Goal: Transaction & Acquisition: Book appointment/travel/reservation

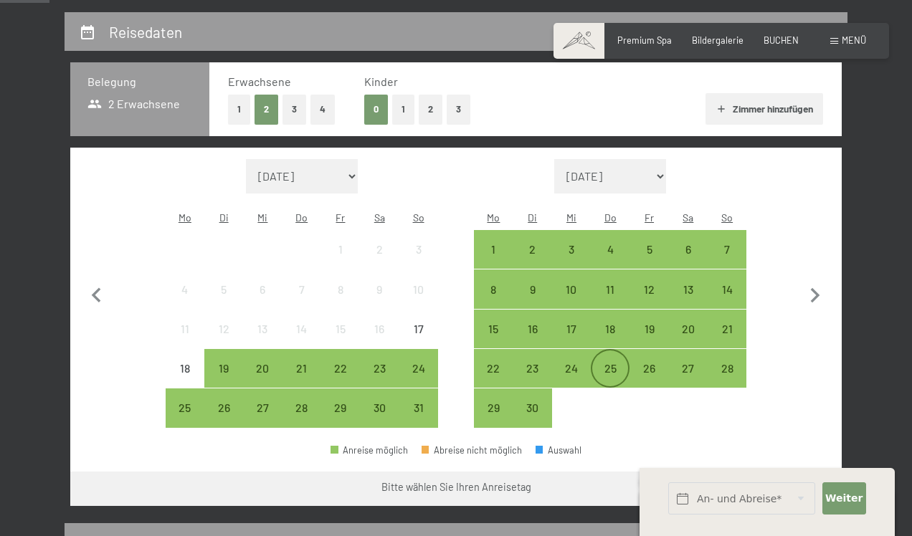
click at [604, 363] on div "25" at bounding box center [610, 381] width 36 height 36
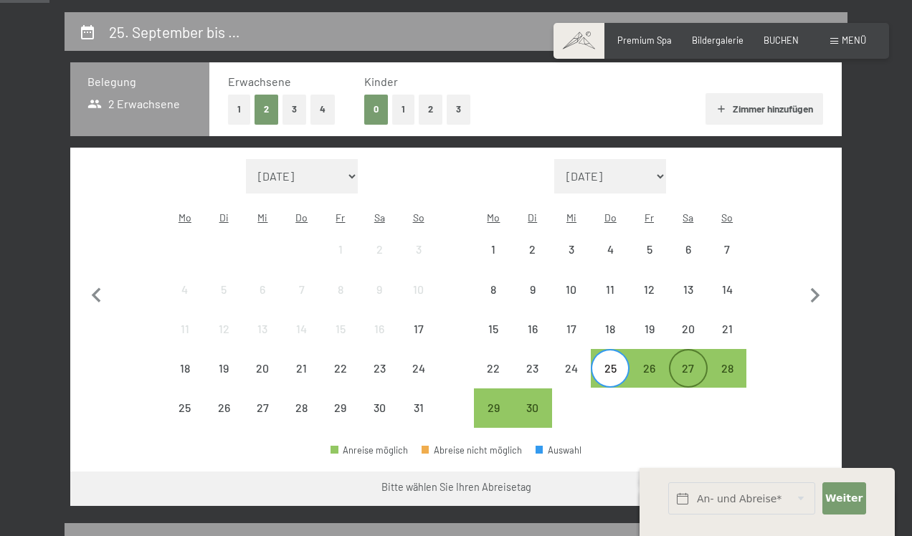
click at [680, 363] on div "27" at bounding box center [688, 381] width 36 height 36
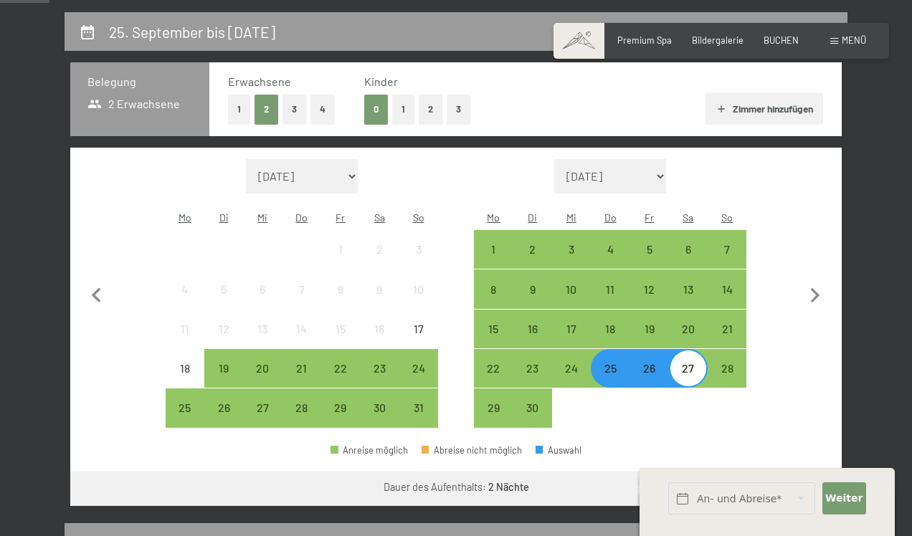
click at [224, 103] on div "Erwachsene 1 2 3 4 Kinder 0 1 2 3 [PERSON_NAME] hinzufügen" at bounding box center [525, 98] width 632 height 73
click at [235, 105] on button "1" at bounding box center [239, 109] width 22 height 29
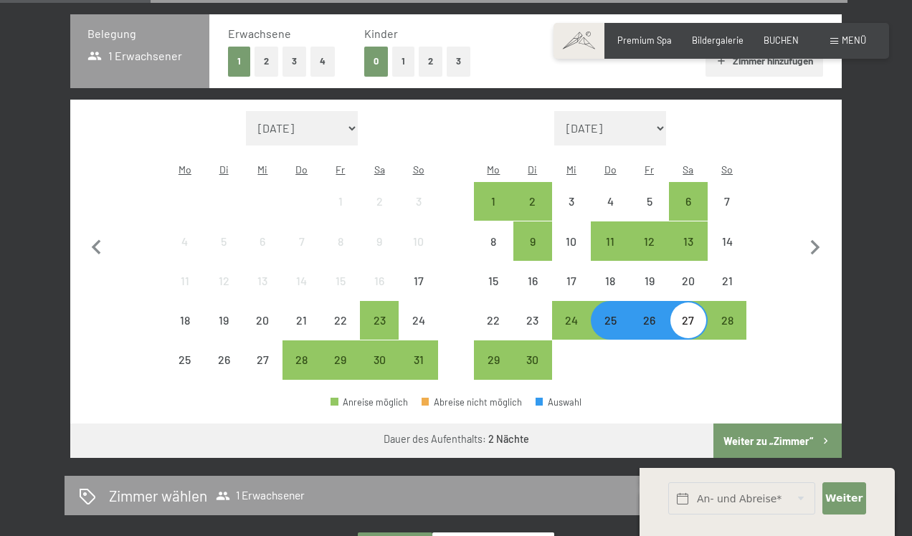
scroll to position [312, 0]
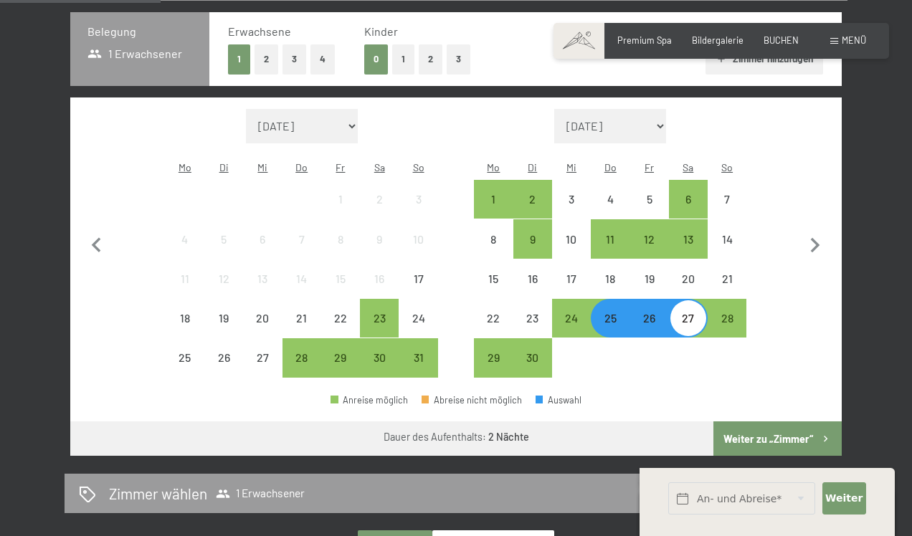
click at [743, 427] on button "Weiter zu „Zimmer“" at bounding box center [777, 438] width 128 height 34
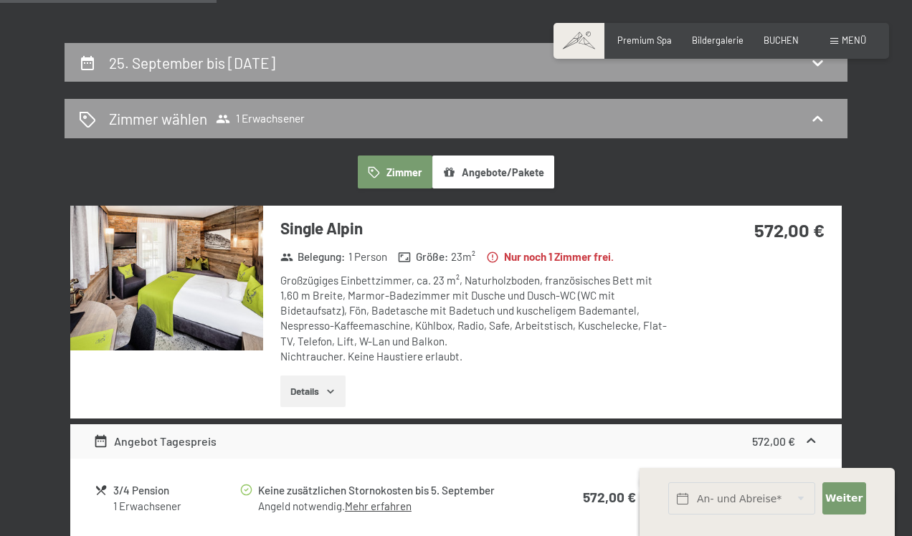
scroll to position [23, 0]
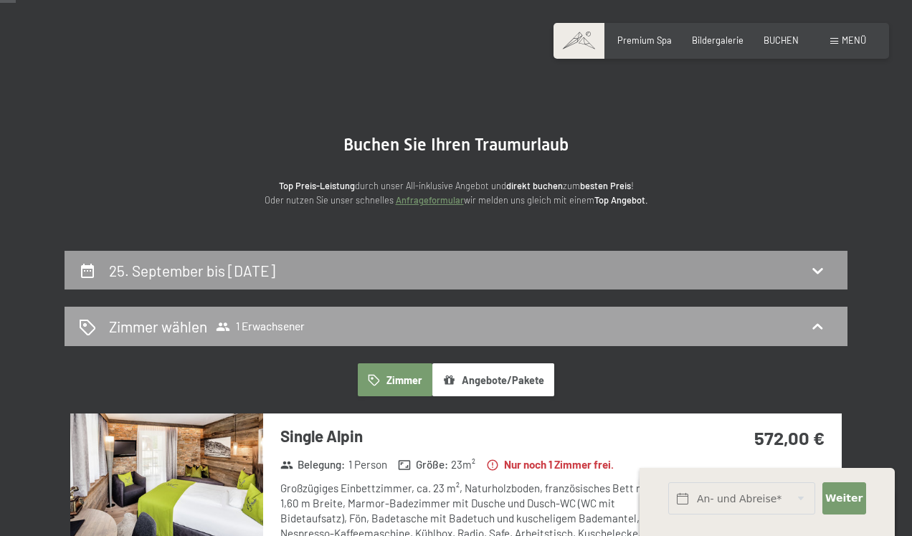
click at [604, 326] on div "[PERSON_NAME] [PERSON_NAME] 1 Erwachsener" at bounding box center [456, 326] width 754 height 21
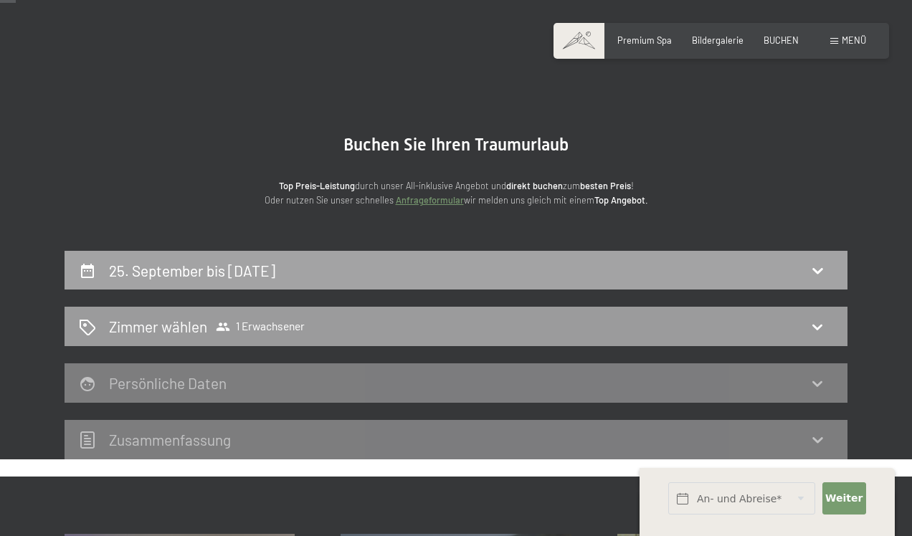
click at [610, 266] on div "25. September bis [DATE]" at bounding box center [456, 270] width 754 height 21
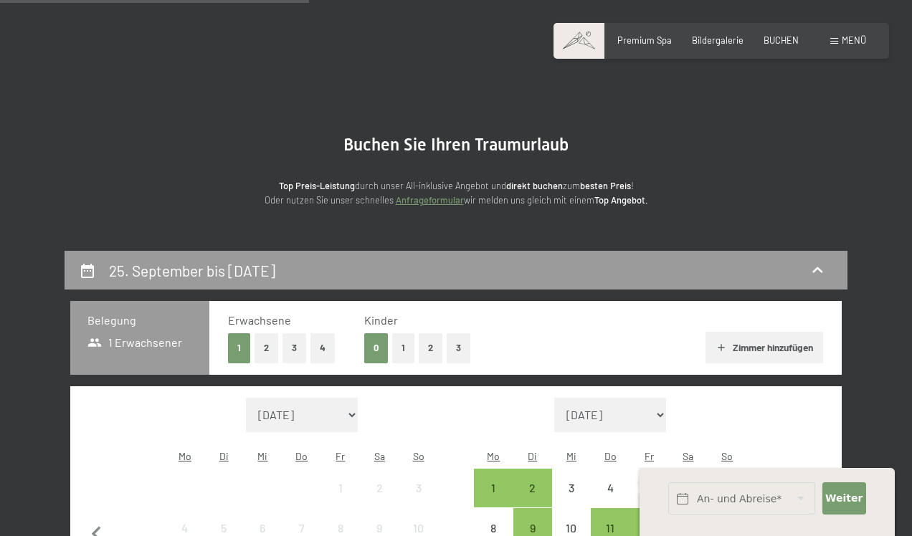
scroll to position [272, 0]
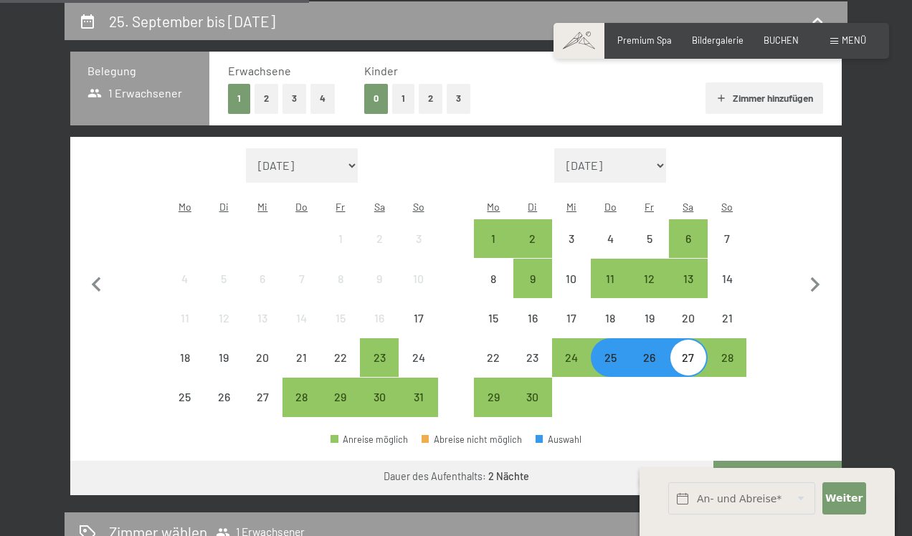
click at [647, 352] on div "26" at bounding box center [649, 370] width 36 height 36
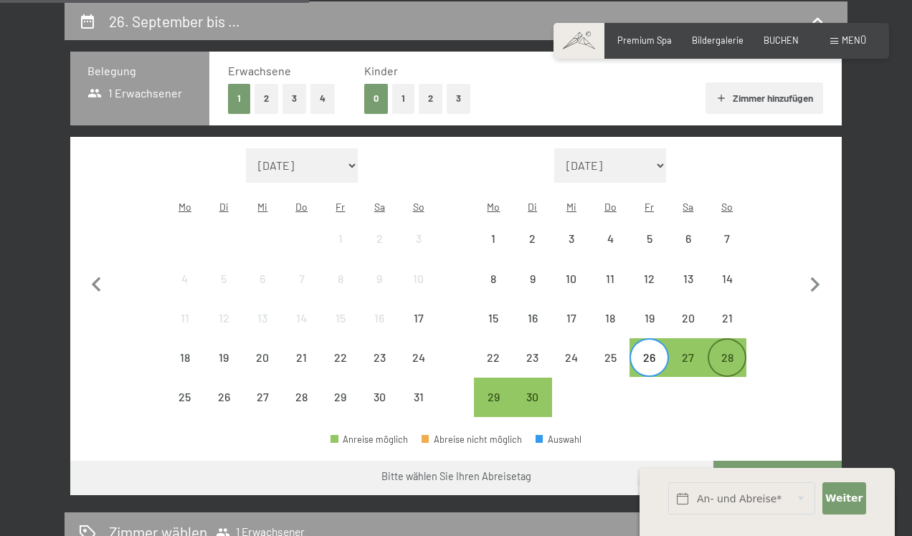
click at [725, 352] on div "28" at bounding box center [727, 370] width 36 height 36
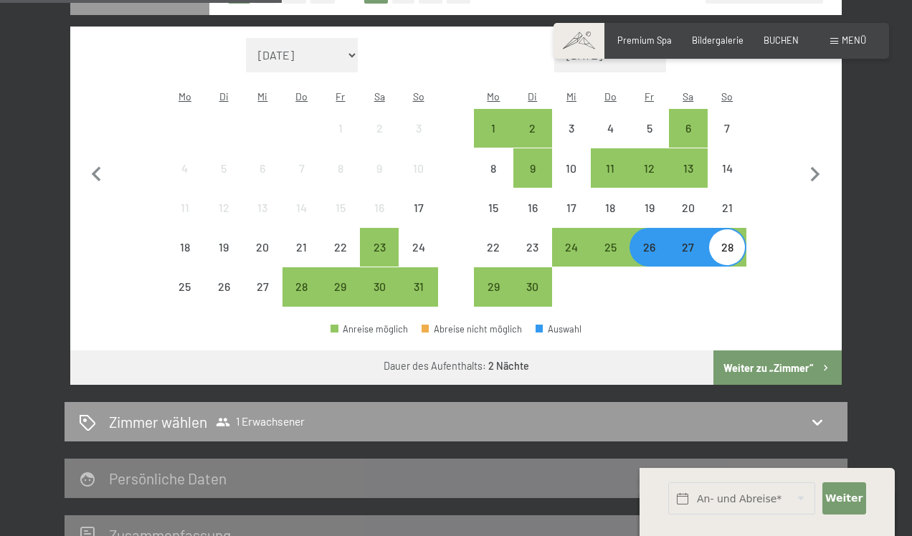
click at [755, 361] on button "Weiter zu „Zimmer“" at bounding box center [777, 367] width 128 height 34
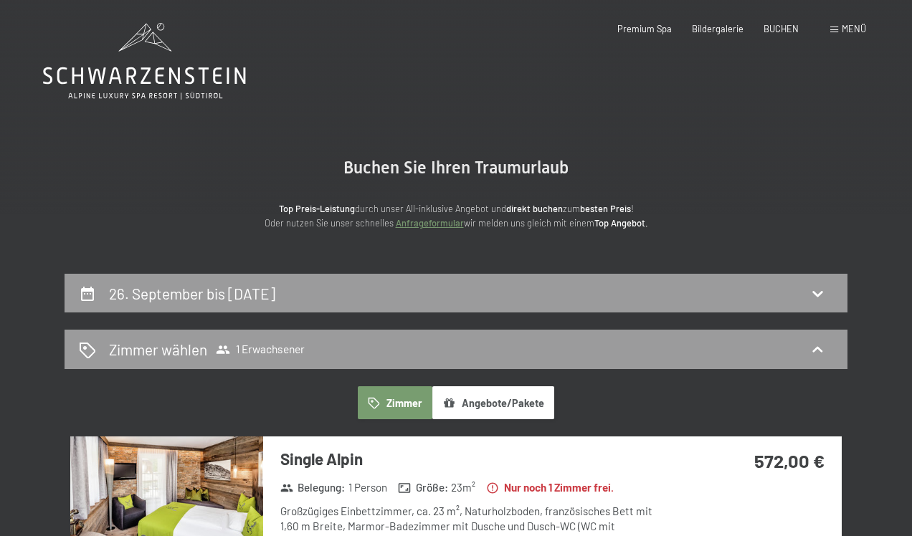
scroll to position [0, 0]
click at [556, 294] on div "26. September bis [DATE]" at bounding box center [456, 293] width 754 height 21
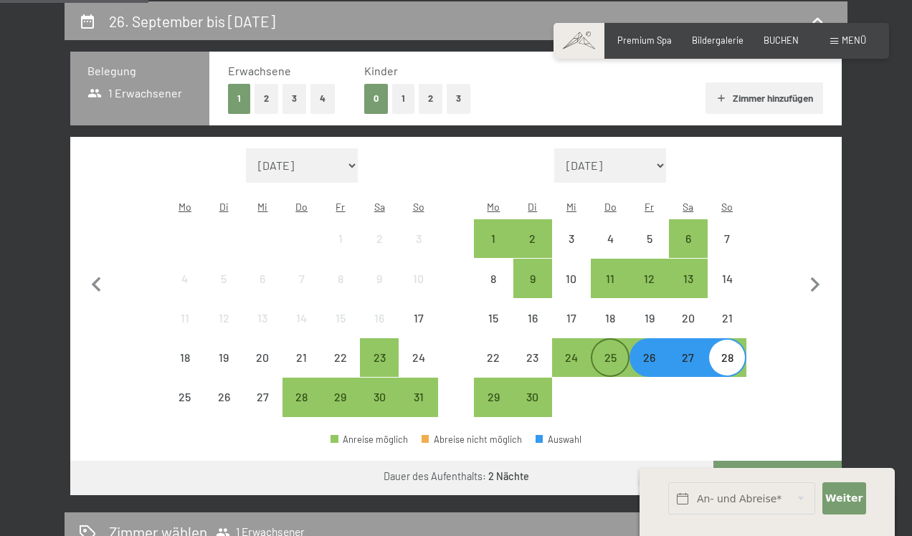
click at [611, 352] on div "25" at bounding box center [610, 370] width 36 height 36
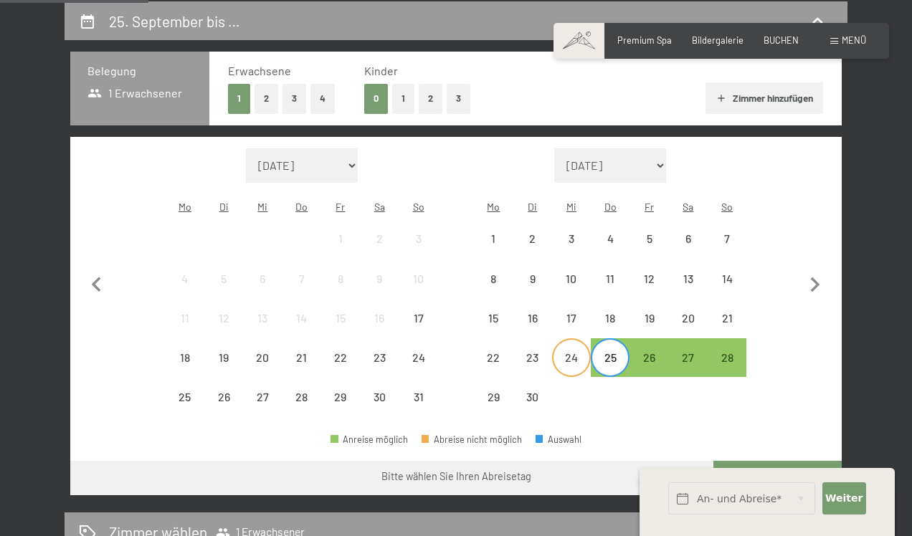
click at [556, 352] on div "24" at bounding box center [571, 370] width 36 height 36
click at [642, 352] on div "26" at bounding box center [649, 370] width 36 height 36
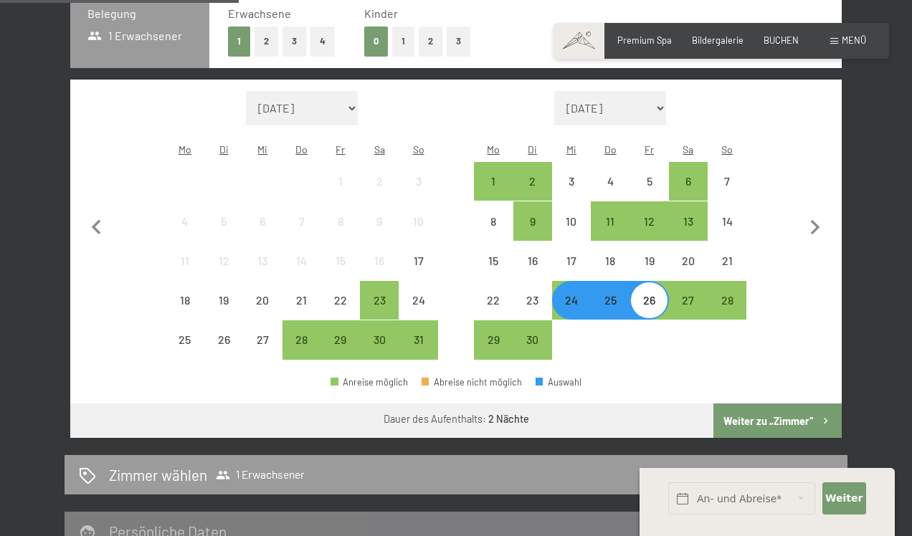
scroll to position [330, 0]
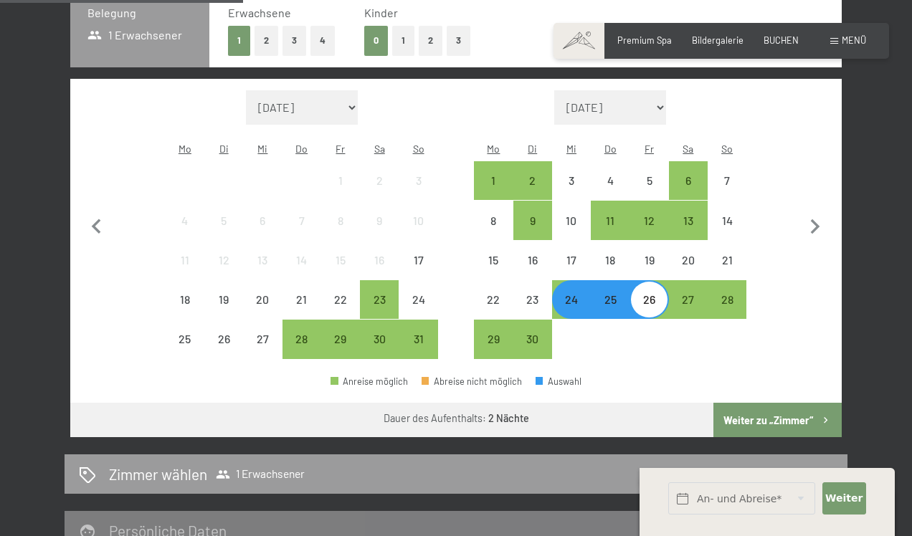
click at [712, 403] on div "[PERSON_NAME] des Aufenthalts: 2 Nächte" at bounding box center [455, 418] width 771 height 31
click at [720, 403] on button "Weiter zu „Zimmer“" at bounding box center [777, 420] width 128 height 34
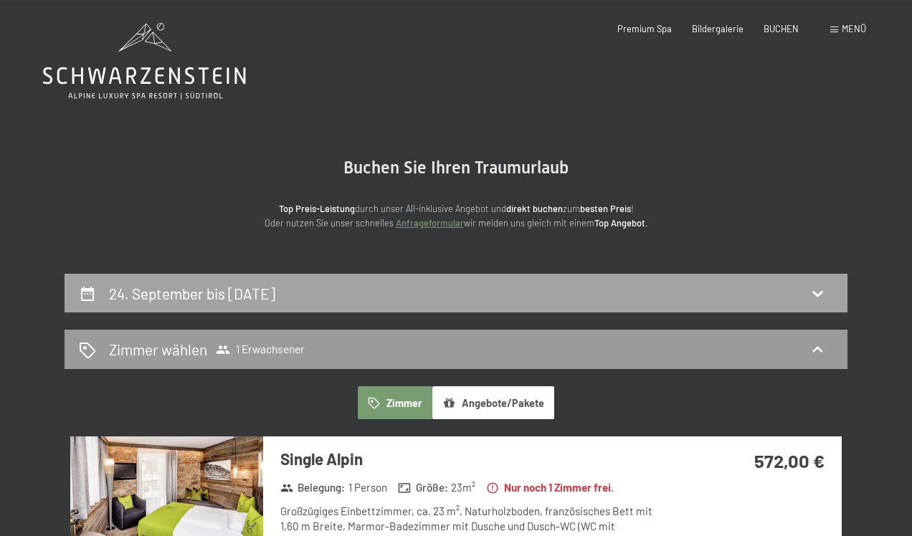
scroll to position [0, 0]
click at [621, 295] on div "24. September bis [DATE]" at bounding box center [456, 293] width 754 height 21
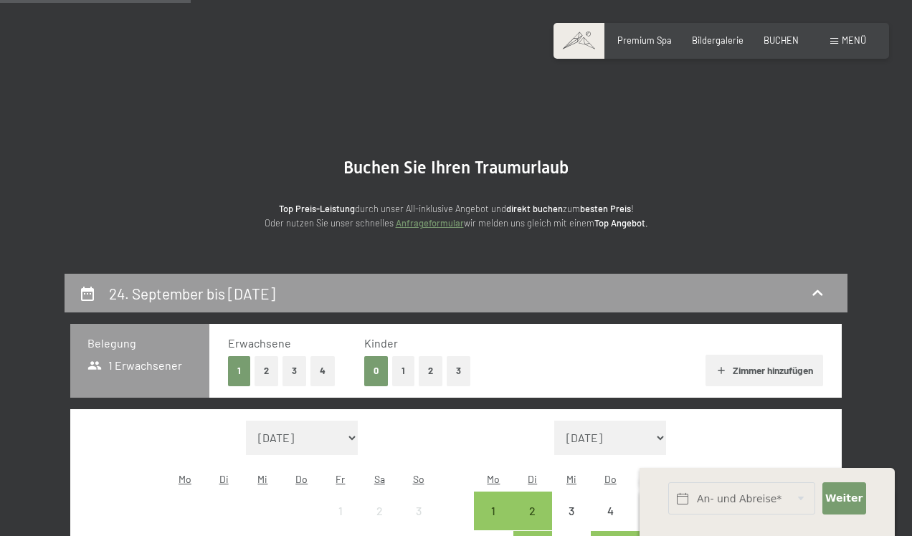
scroll to position [272, 0]
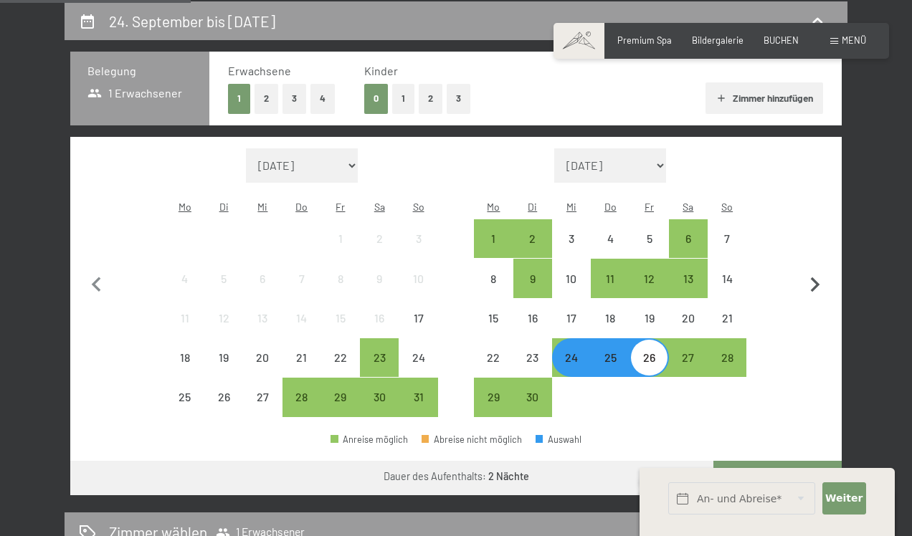
click at [817, 270] on icon "button" at bounding box center [815, 285] width 30 height 30
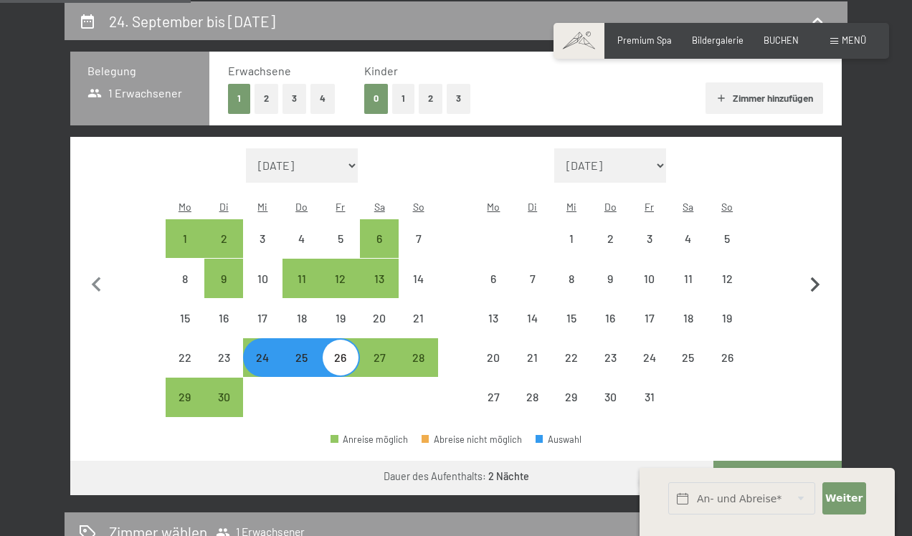
select select "[DATE]"
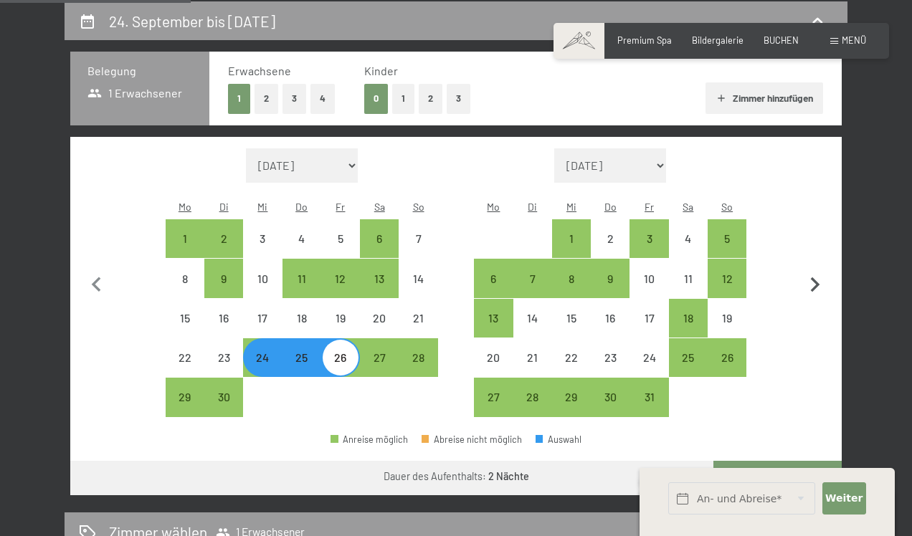
click at [820, 271] on icon "button" at bounding box center [815, 285] width 30 height 30
select select "[DATE]"
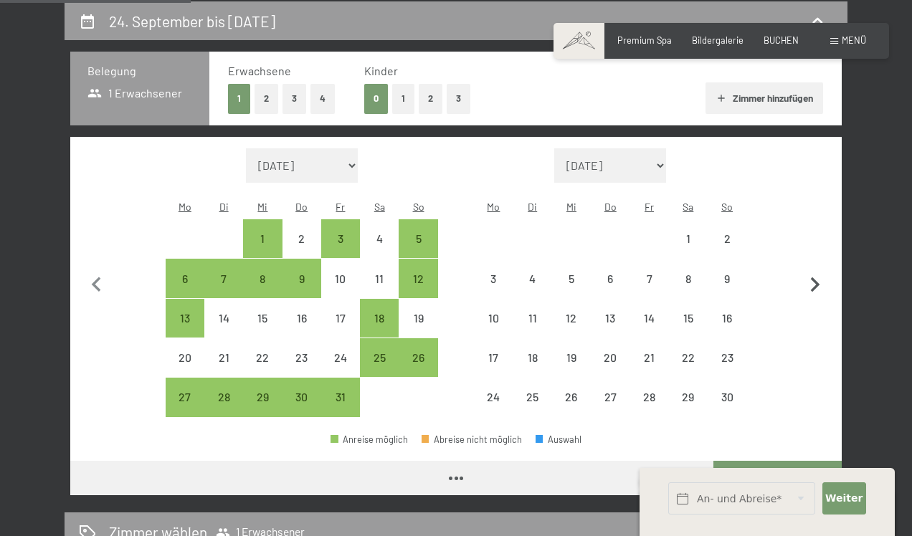
select select "[DATE]"
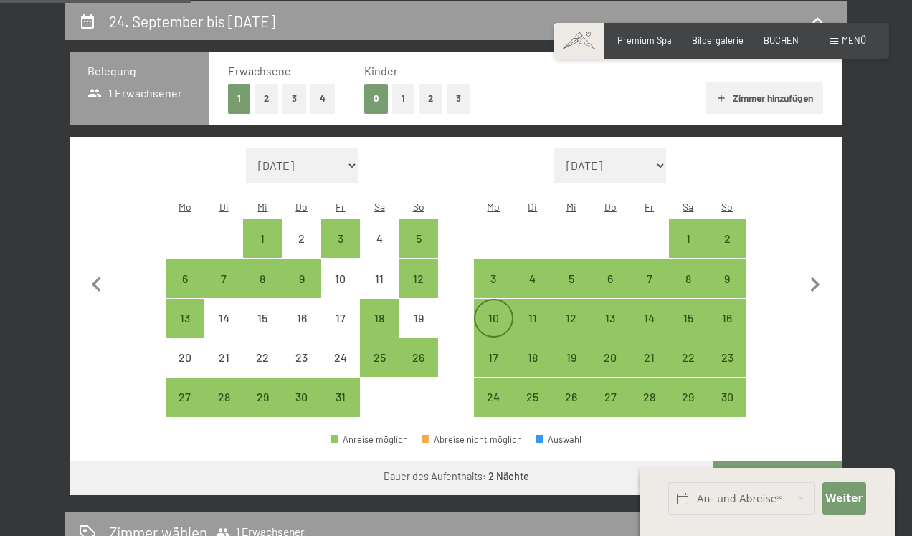
click at [495, 313] on div "10" at bounding box center [493, 331] width 36 height 36
select select "[DATE]"
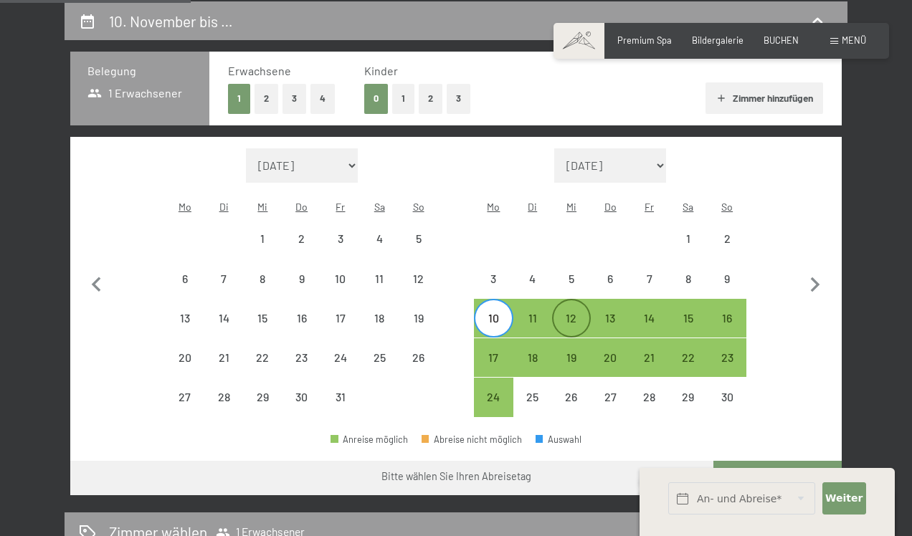
click at [583, 313] on div "12" at bounding box center [571, 331] width 36 height 36
select select "[DATE]"
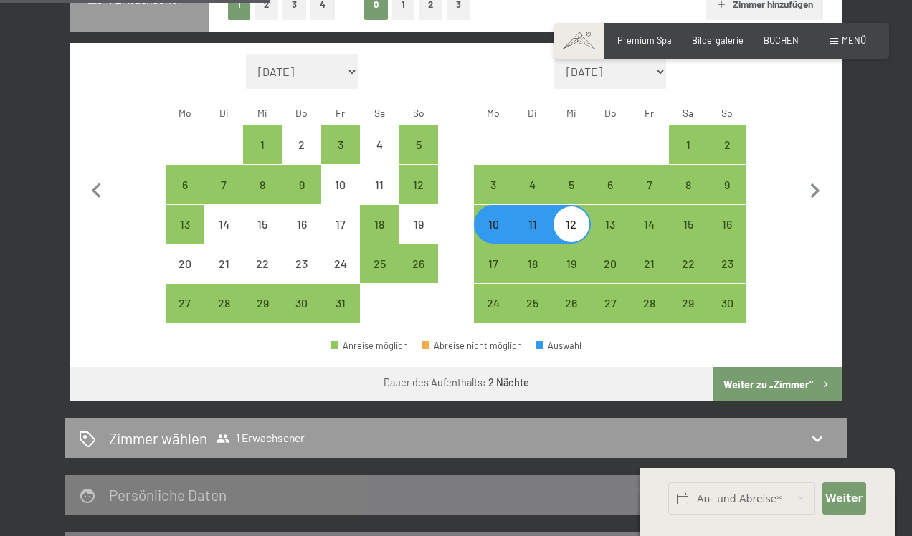
click at [735, 368] on button "Weiter zu „Zimmer“" at bounding box center [777, 384] width 128 height 34
select select "[DATE]"
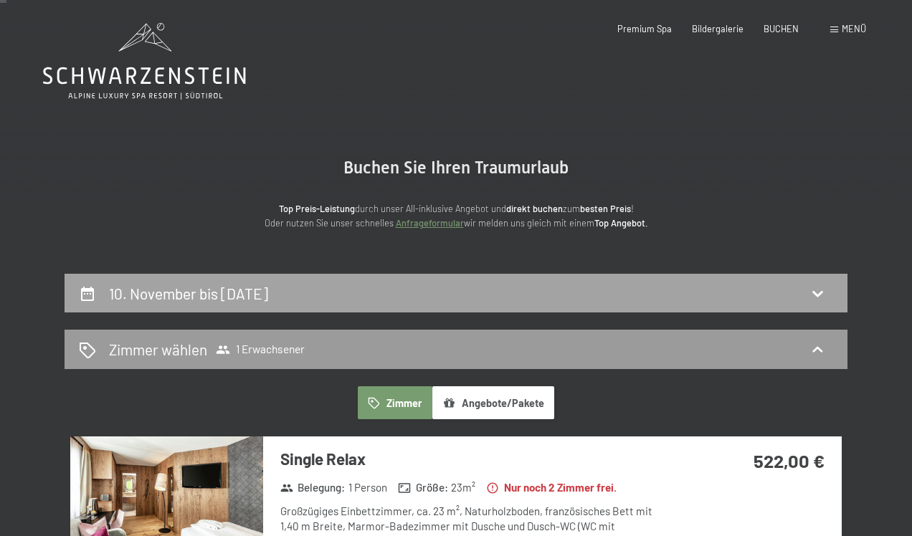
scroll to position [0, 0]
click at [745, 286] on div "10. November bis [DATE]" at bounding box center [456, 293] width 754 height 21
select select "[DATE]"
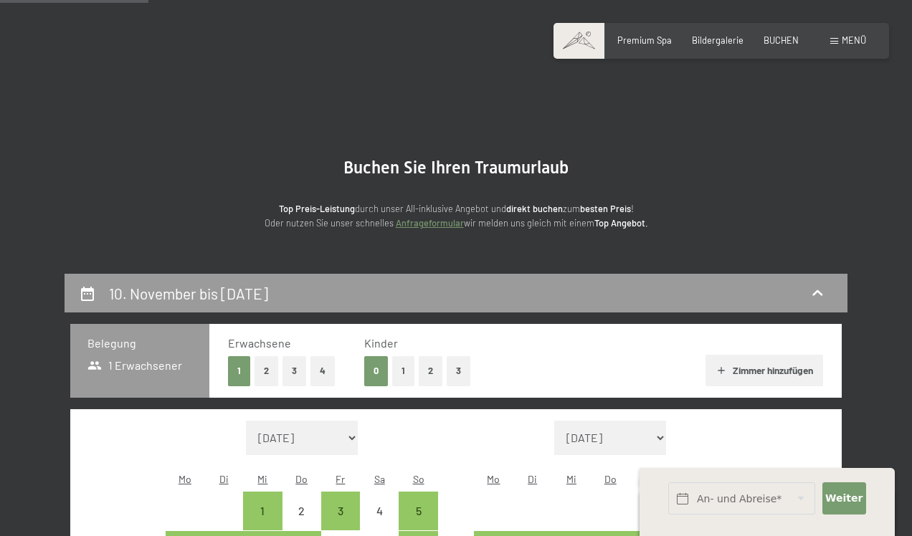
scroll to position [272, 0]
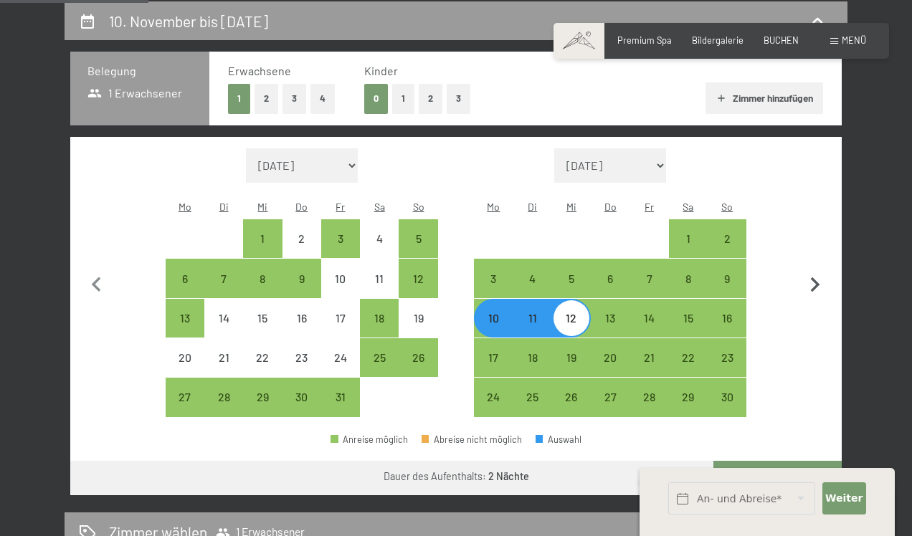
click at [809, 275] on icon "button" at bounding box center [815, 285] width 30 height 30
select select "[DATE]"
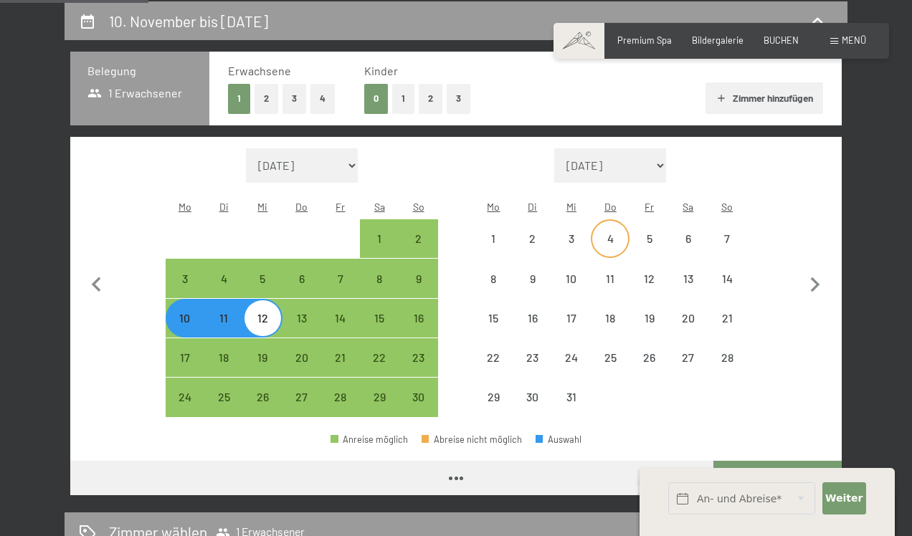
select select "[DATE]"
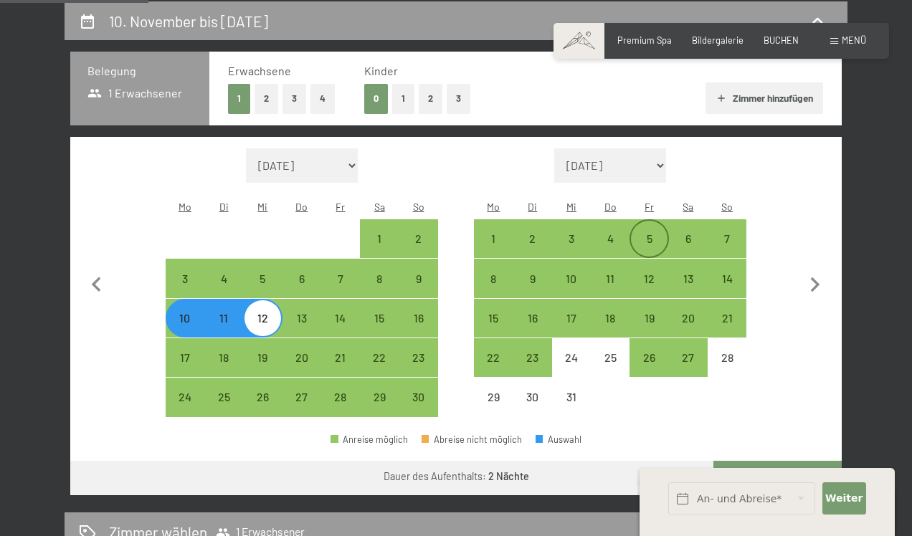
click at [649, 233] on div "5" at bounding box center [649, 251] width 36 height 36
select select "[DATE]"
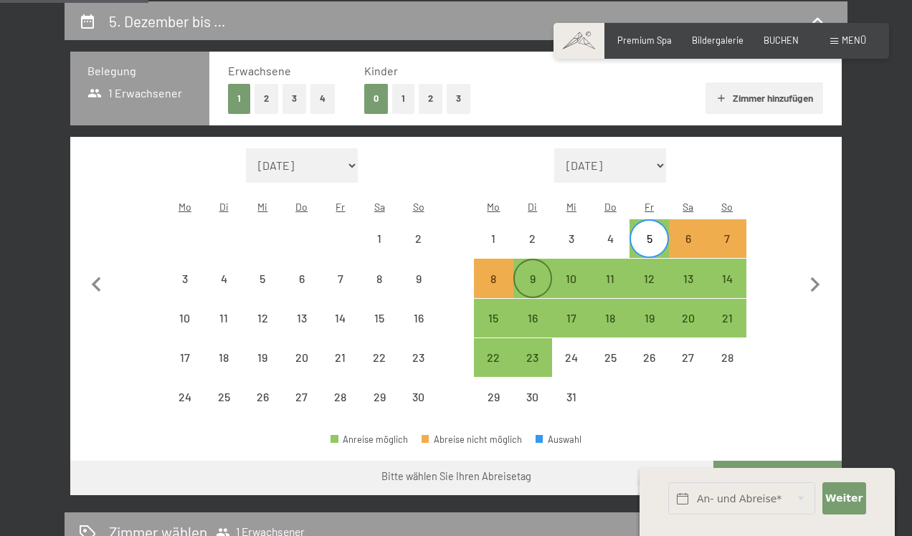
click at [538, 273] on div "9" at bounding box center [533, 291] width 36 height 36
select select "[DATE]"
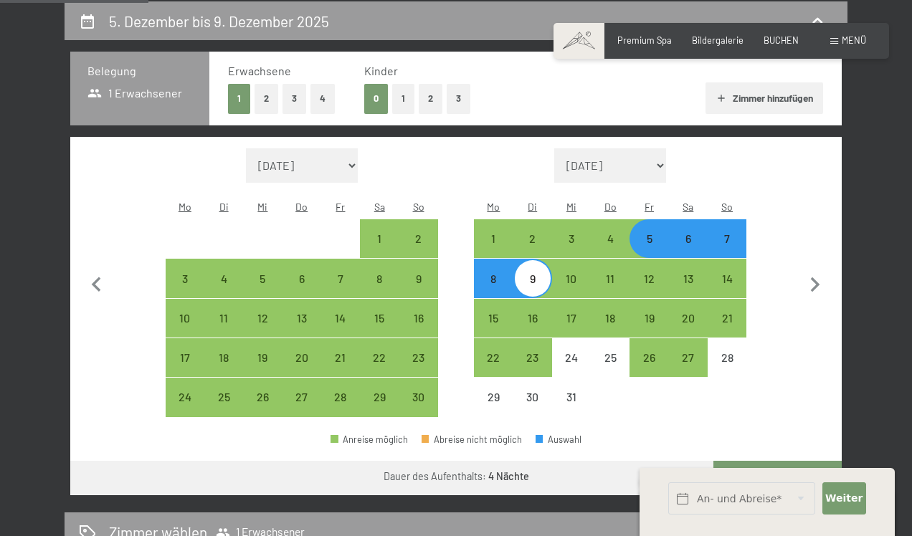
click at [748, 462] on button "Weiter zu „Zimmer“" at bounding box center [777, 478] width 128 height 34
select select "[DATE]"
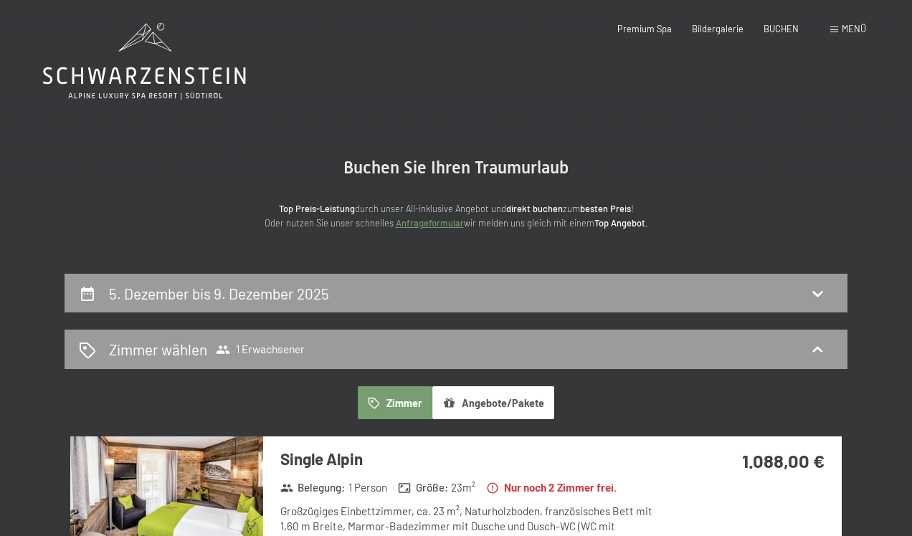
scroll to position [0, 0]
